Goal: Transaction & Acquisition: Purchase product/service

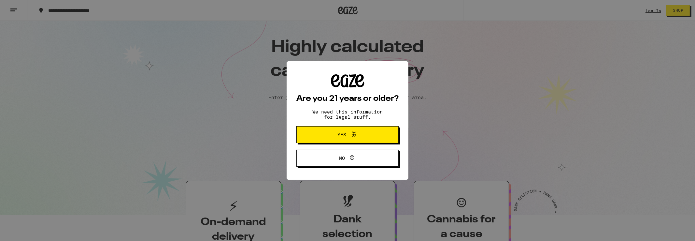
click at [365, 135] on span "Yes" at bounding box center [347, 134] width 49 height 8
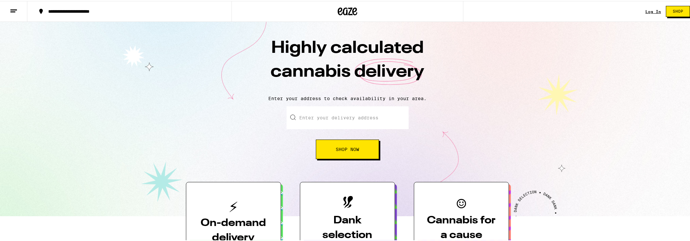
click at [355, 118] on input "Enter your delivery address" at bounding box center [347, 116] width 122 height 23
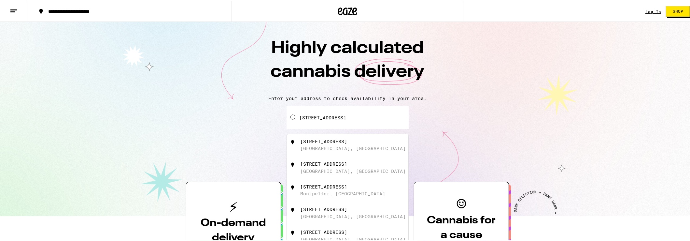
click at [339, 142] on div "[STREET_ADDRESS]" at bounding box center [358, 144] width 116 height 12
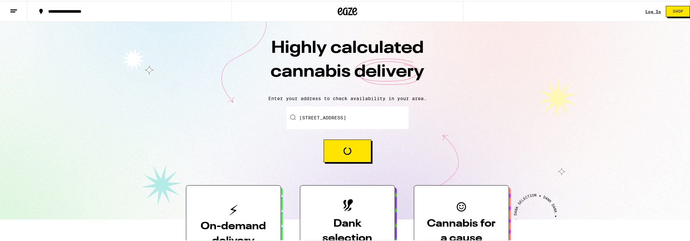
type input "[STREET_ADDRESS]"
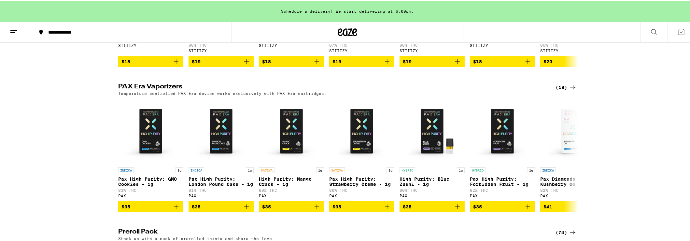
scroll to position [1236, 0]
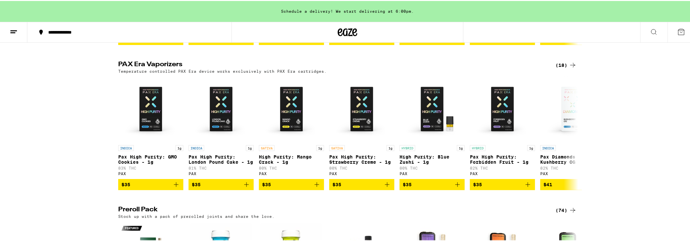
click at [11, 28] on icon at bounding box center [14, 31] width 8 height 8
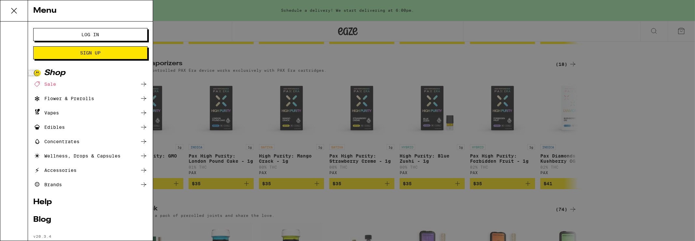
click at [90, 154] on div "Wellness, Drops & Capsules" at bounding box center [76, 156] width 87 height 8
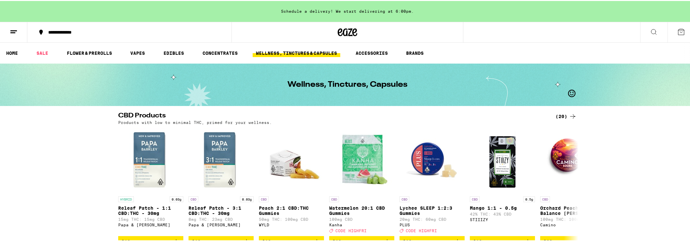
click at [570, 115] on icon at bounding box center [572, 115] width 5 height 5
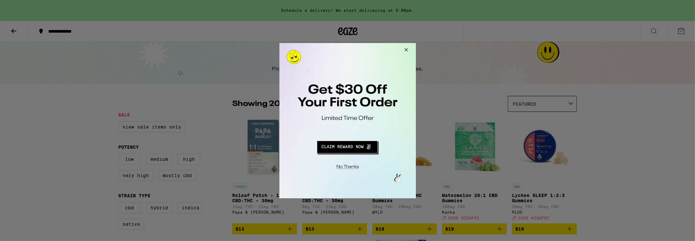
click at [404, 50] on button "Close Modal" at bounding box center [405, 51] width 18 height 16
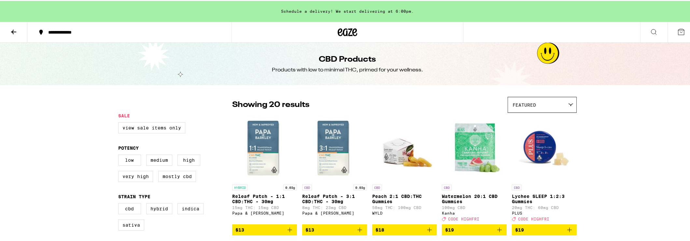
click at [18, 30] on button at bounding box center [13, 31] width 27 height 21
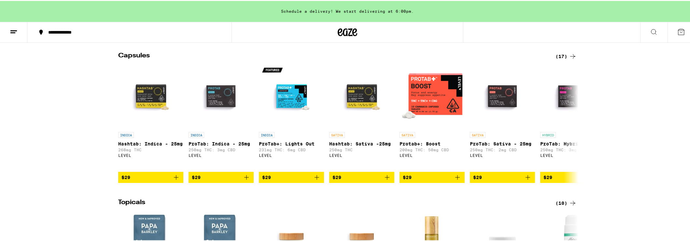
scroll to position [456, 0]
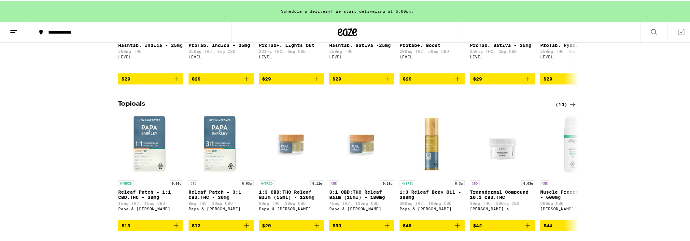
click at [558, 107] on div "(10)" at bounding box center [565, 104] width 21 height 8
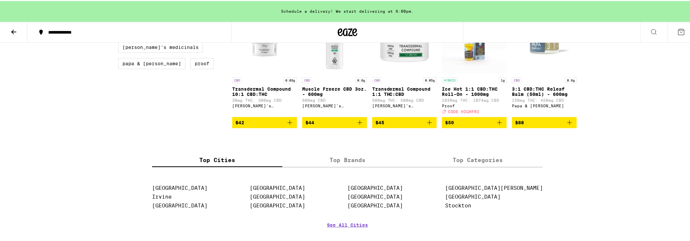
scroll to position [162, 0]
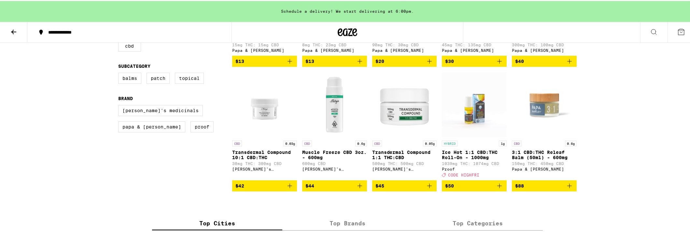
click at [336, 116] on img "Open page for Muscle Freeze CBD 3oz. - 600mg from Mary's Medicinals" at bounding box center [334, 103] width 65 height 65
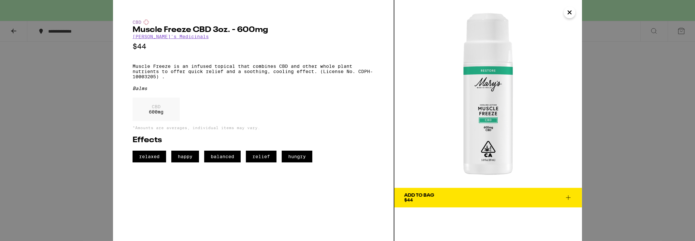
click at [18, 117] on div "CBD Muscle Freeze CBD 3oz. - 600mg [PERSON_NAME]'s Medicinals $44 Muscle Freeze…" at bounding box center [347, 120] width 695 height 241
